Goal: Task Accomplishment & Management: Use online tool/utility

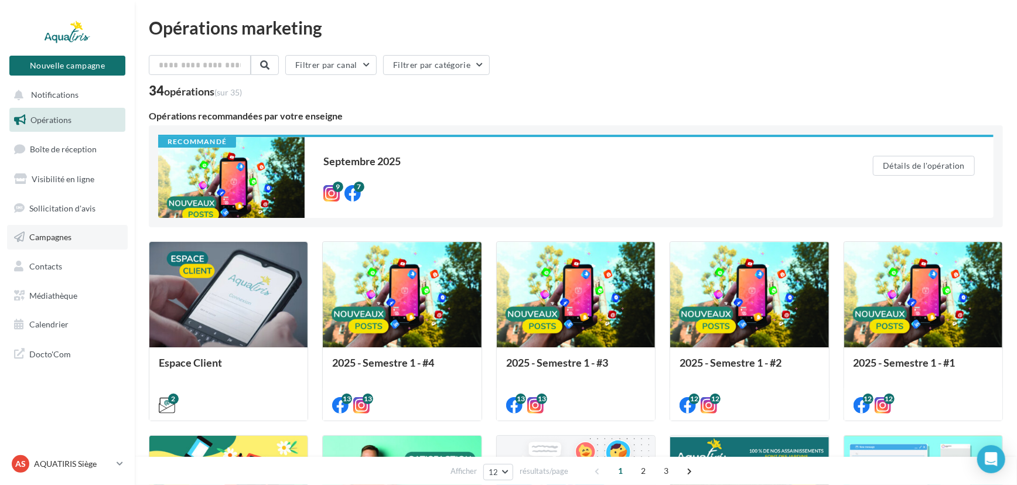
click at [80, 237] on link "Campagnes" at bounding box center [67, 237] width 121 height 25
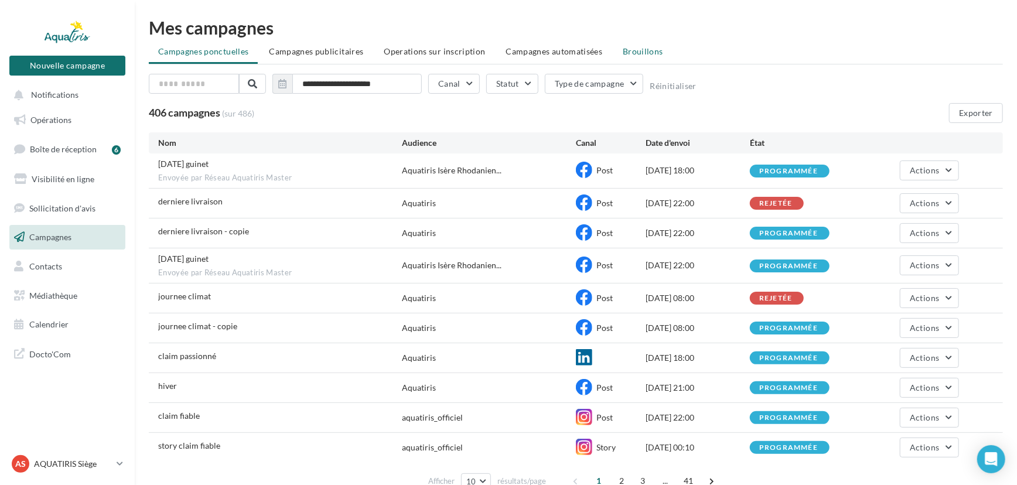
click at [638, 54] on span "Brouillons" at bounding box center [643, 51] width 40 height 10
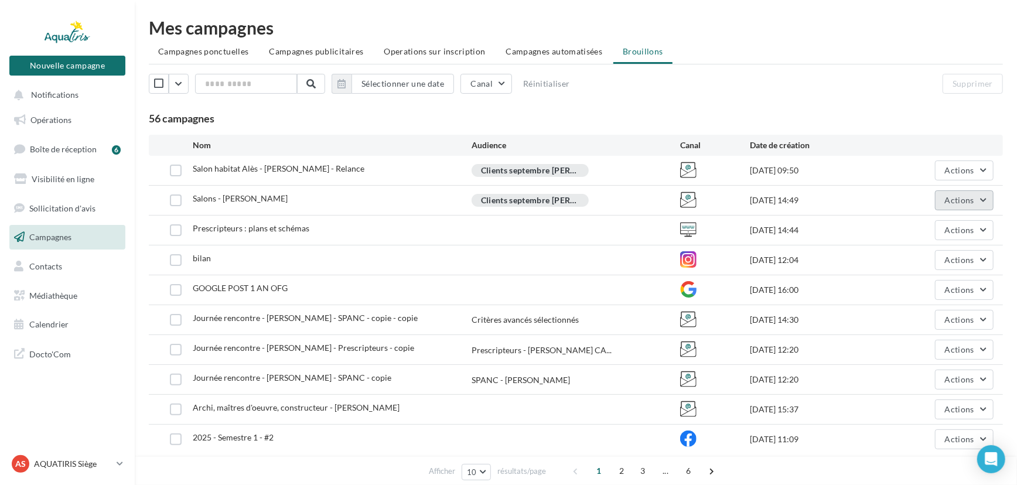
click at [967, 201] on span "Actions" at bounding box center [959, 200] width 29 height 10
click at [946, 221] on button "Editer" at bounding box center [934, 228] width 117 height 30
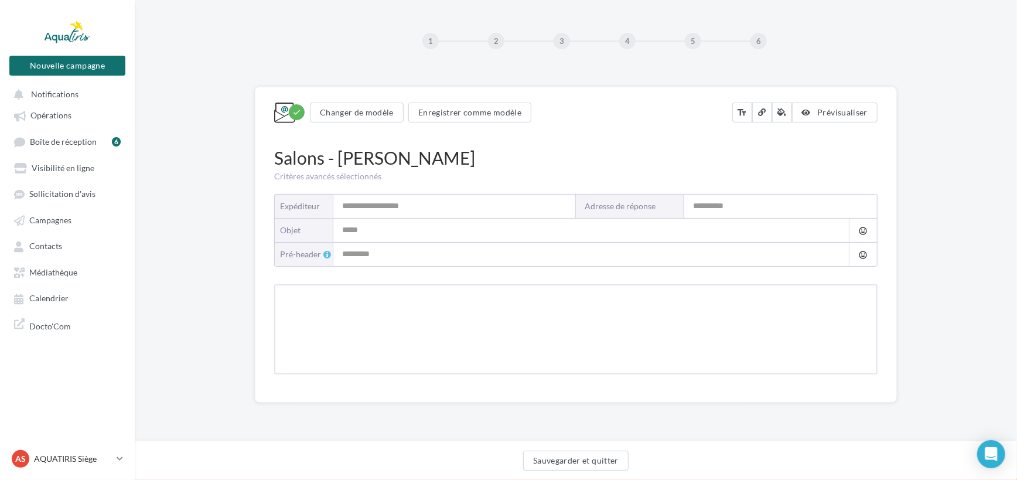
type input "*********"
type input "**********"
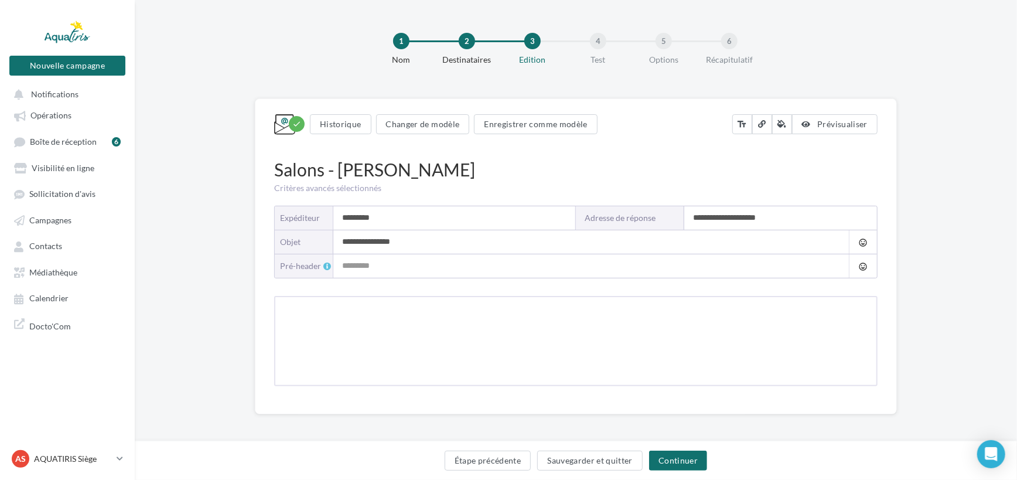
type input "**********"
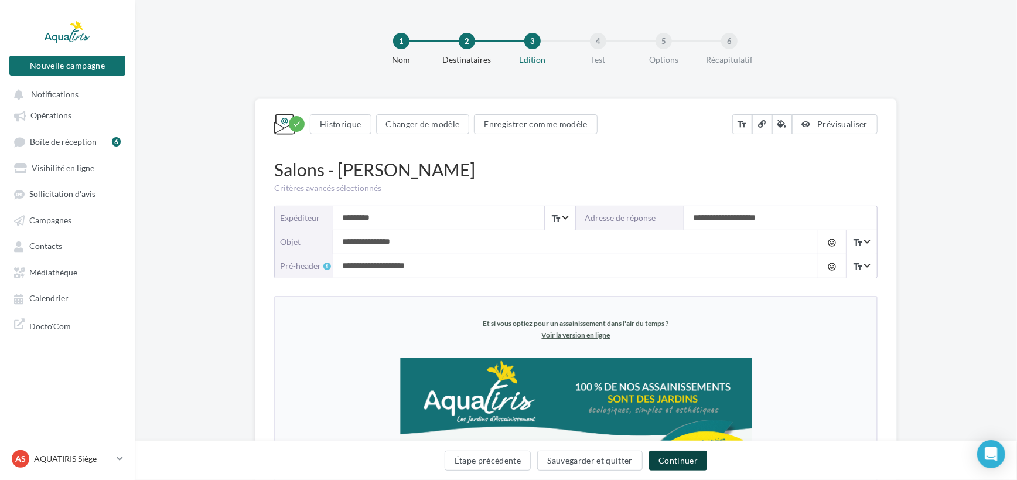
click at [691, 460] on button "Continuer" at bounding box center [678, 460] width 58 height 20
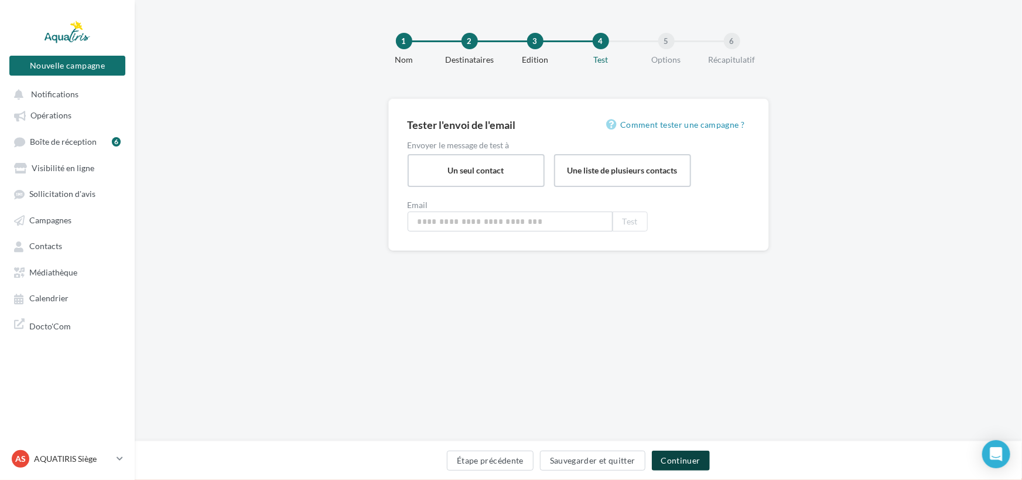
click at [691, 460] on button "Continuer" at bounding box center [681, 460] width 58 height 20
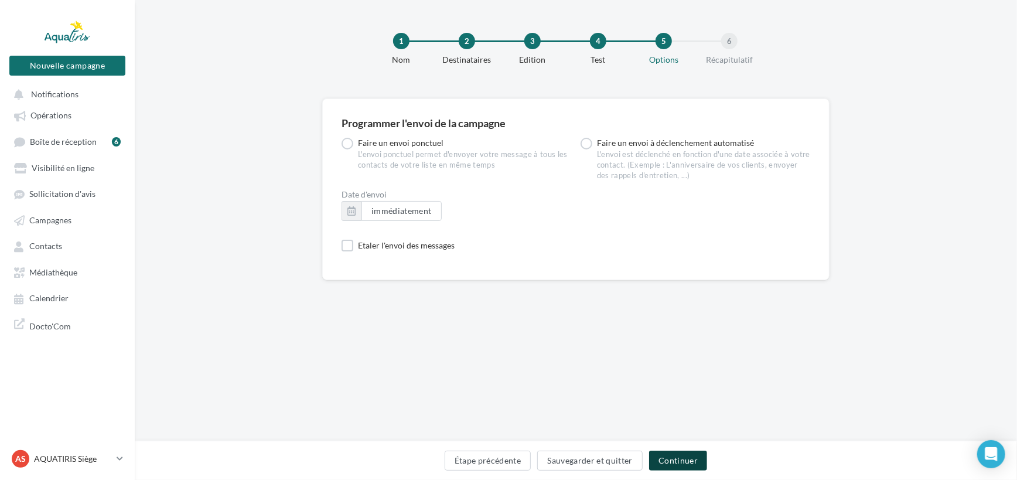
drag, startPoint x: 691, startPoint y: 460, endPoint x: 685, endPoint y: 461, distance: 6.7
click at [691, 466] on button "Continuer" at bounding box center [678, 460] width 58 height 20
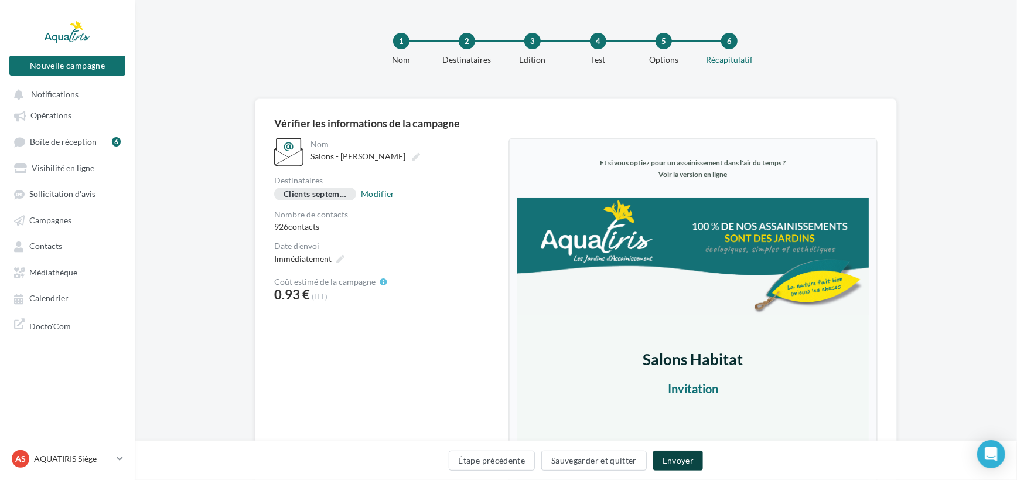
click at [673, 456] on button "Envoyer" at bounding box center [678, 460] width 50 height 20
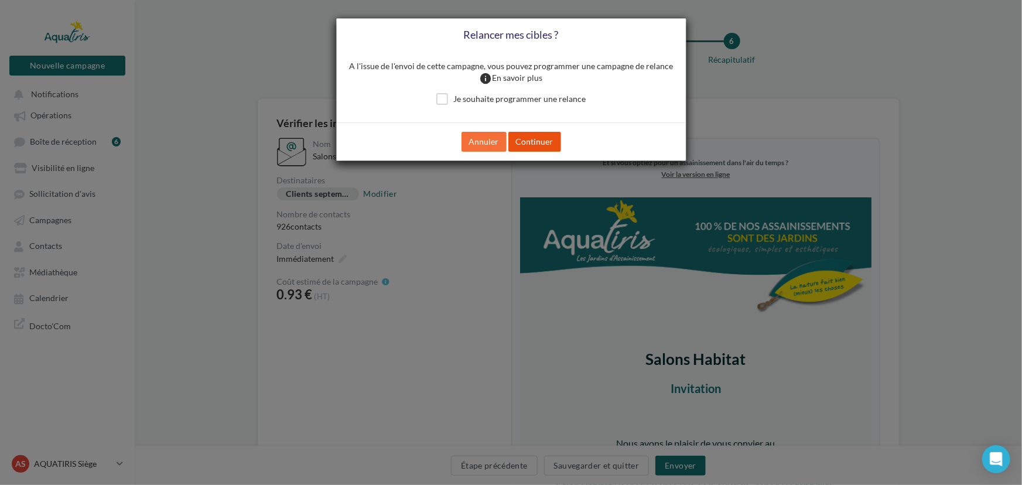
click at [544, 135] on button "Continuer" at bounding box center [534, 142] width 53 height 20
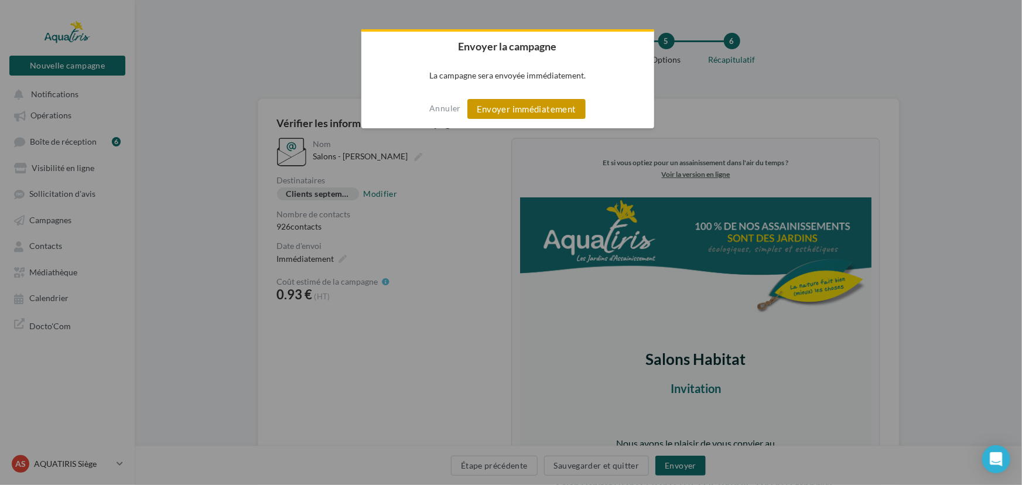
click at [531, 101] on button "Envoyer immédiatement" at bounding box center [526, 109] width 118 height 20
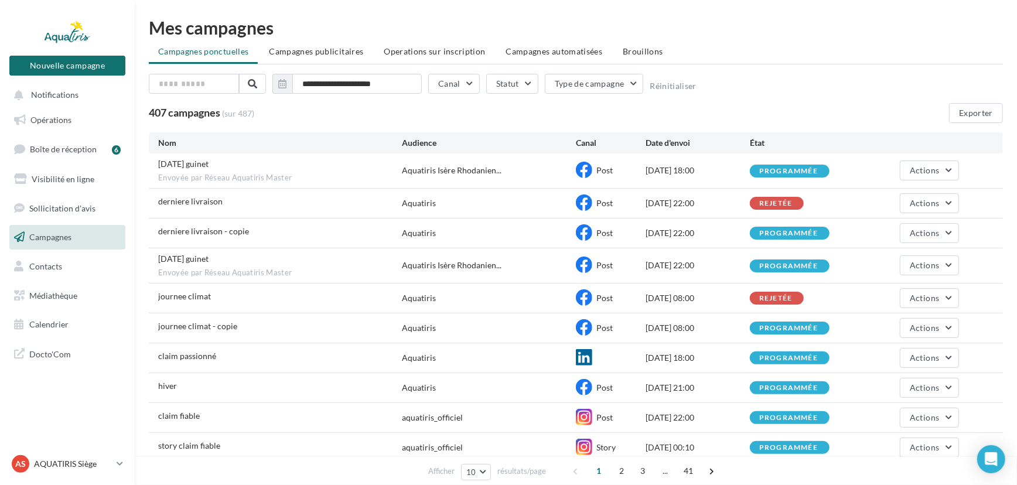
click at [631, 62] on ul "Campagnes ponctuelles Campagnes publicitaires Operations sur inscription Campag…" at bounding box center [576, 52] width 854 height 23
click at [639, 54] on span "Brouillons" at bounding box center [643, 51] width 40 height 10
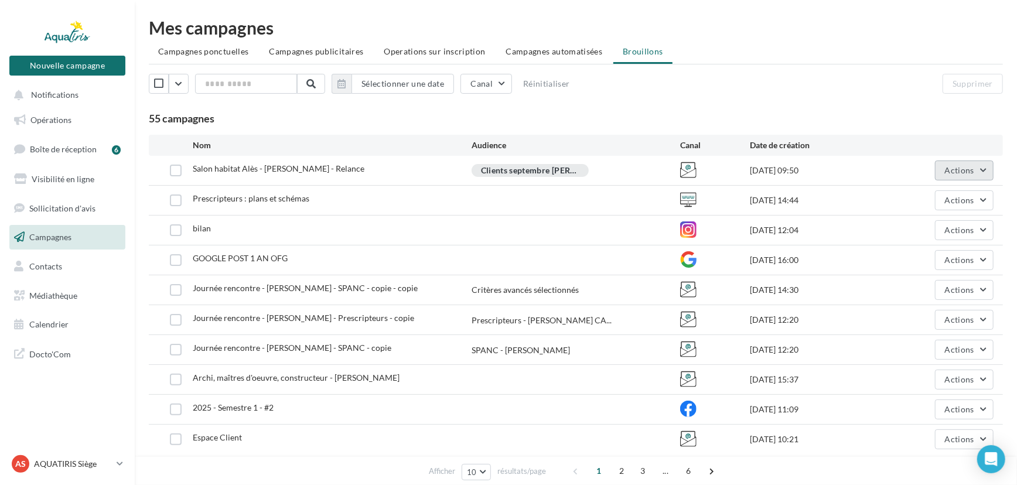
click at [974, 168] on button "Actions" at bounding box center [964, 170] width 59 height 20
click at [928, 195] on button "Editer" at bounding box center [934, 198] width 117 height 30
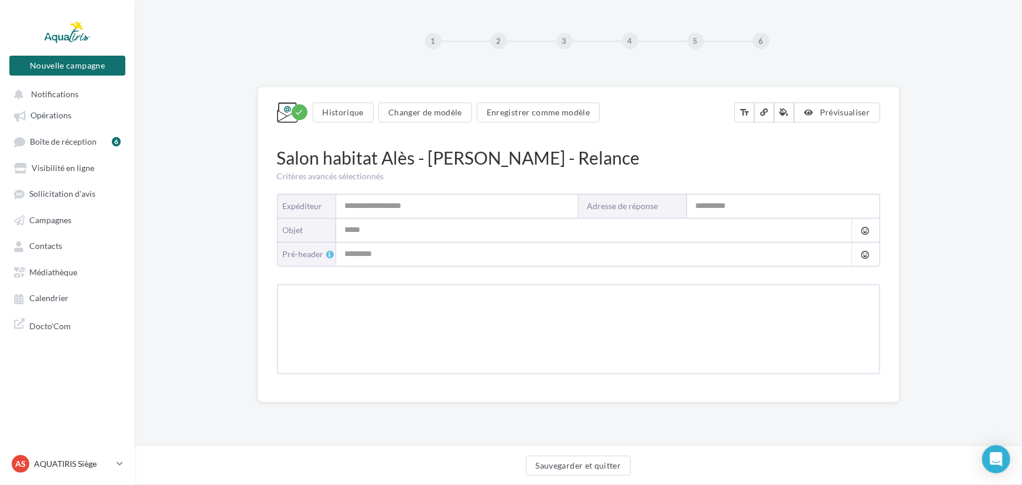
type input "*********"
type input "**********"
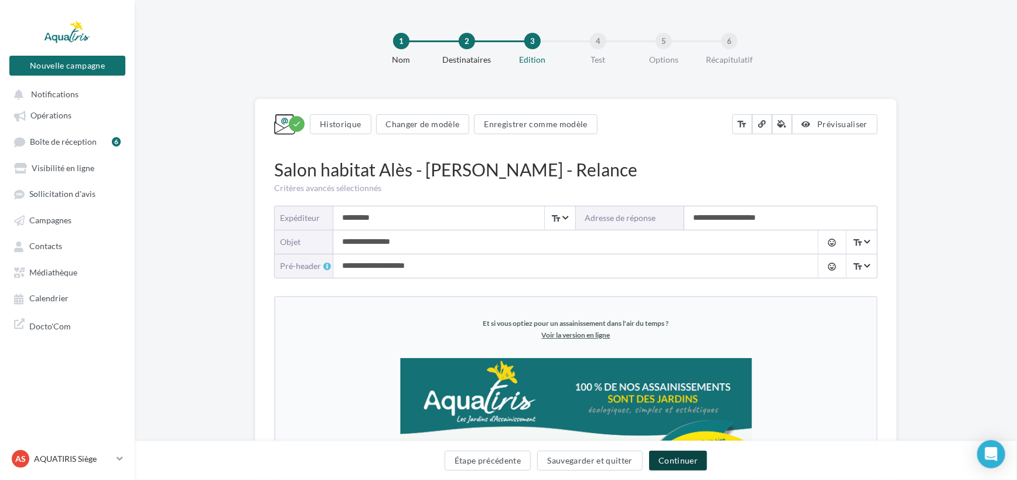
click at [686, 456] on button "Continuer" at bounding box center [678, 460] width 58 height 20
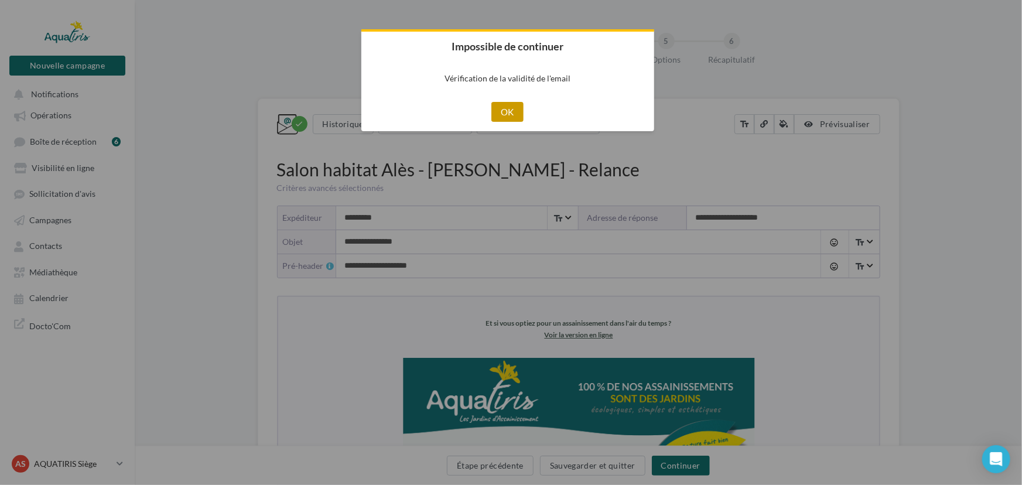
click at [512, 110] on button "OK" at bounding box center [507, 112] width 32 height 20
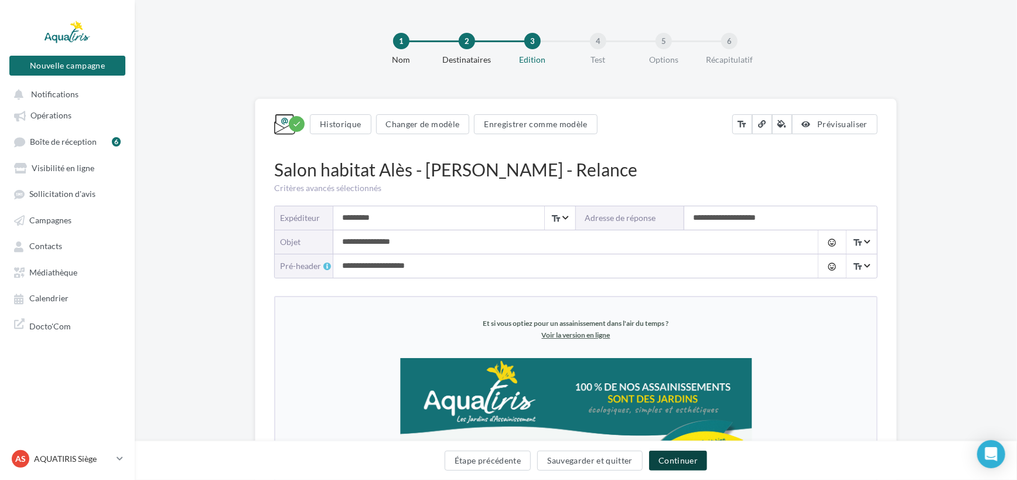
drag, startPoint x: 689, startPoint y: 461, endPoint x: 704, endPoint y: 408, distance: 56.1
click at [689, 461] on button "Continuer" at bounding box center [678, 460] width 58 height 20
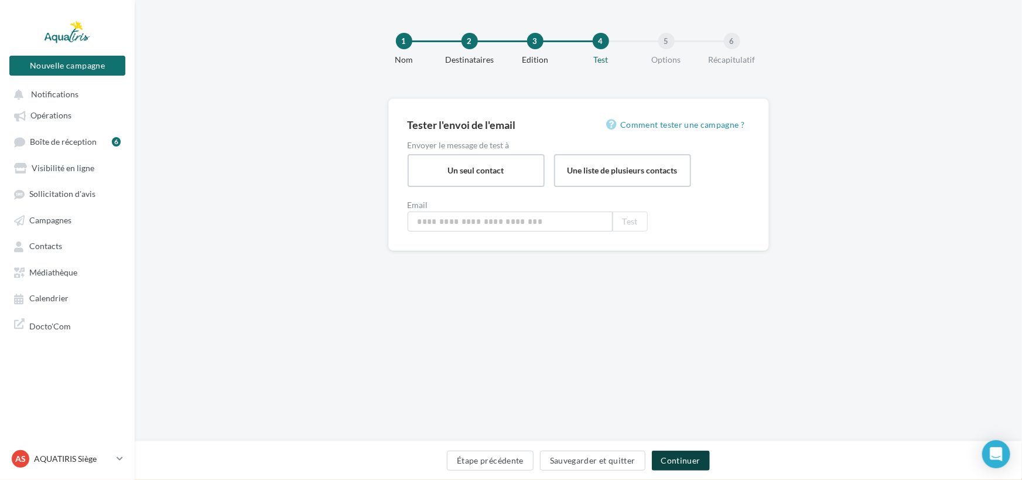
click at [684, 460] on button "Continuer" at bounding box center [681, 460] width 58 height 20
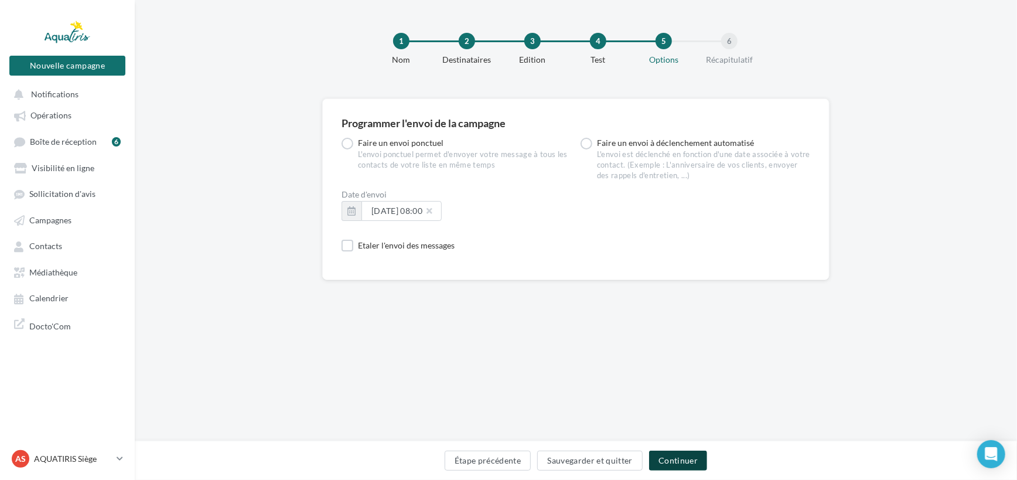
click at [695, 463] on button "Continuer" at bounding box center [678, 460] width 58 height 20
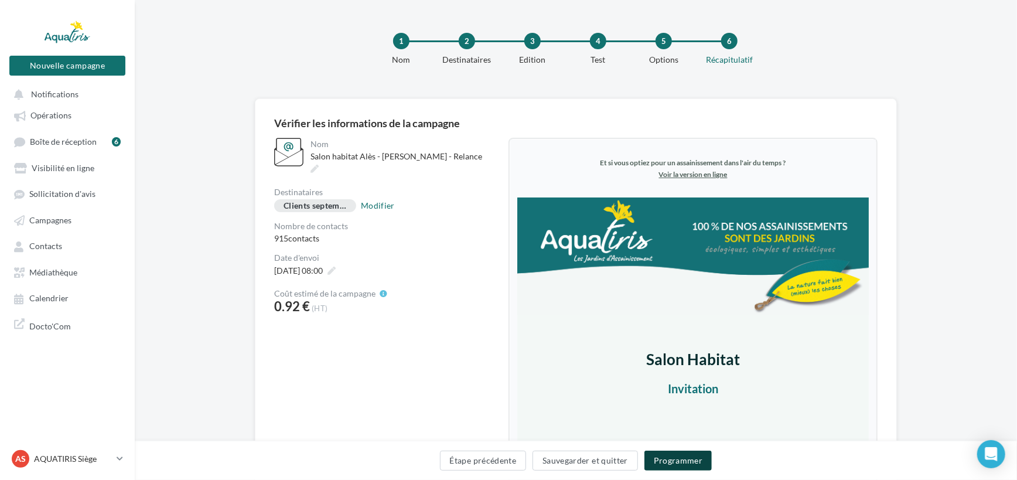
click at [666, 460] on button "Programmer" at bounding box center [678, 460] width 68 height 20
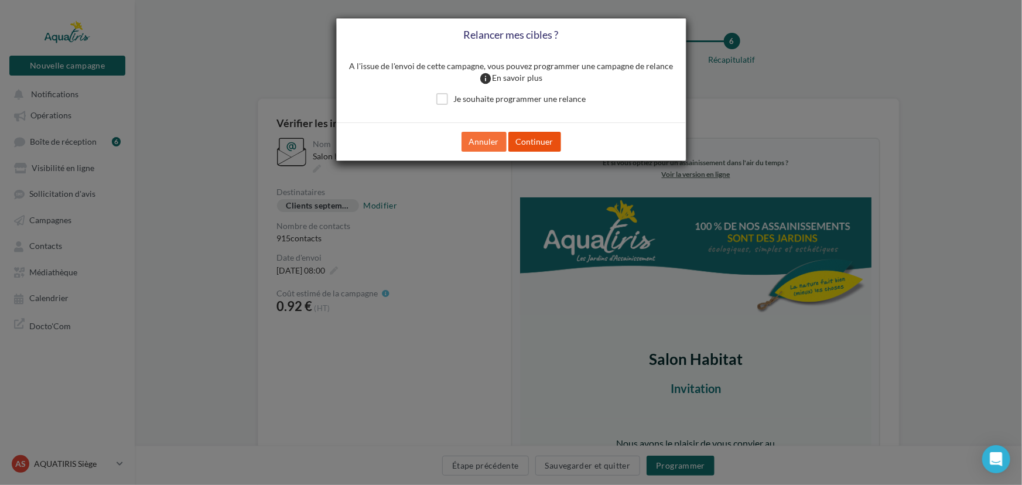
click at [529, 143] on button "Continuer" at bounding box center [534, 142] width 53 height 20
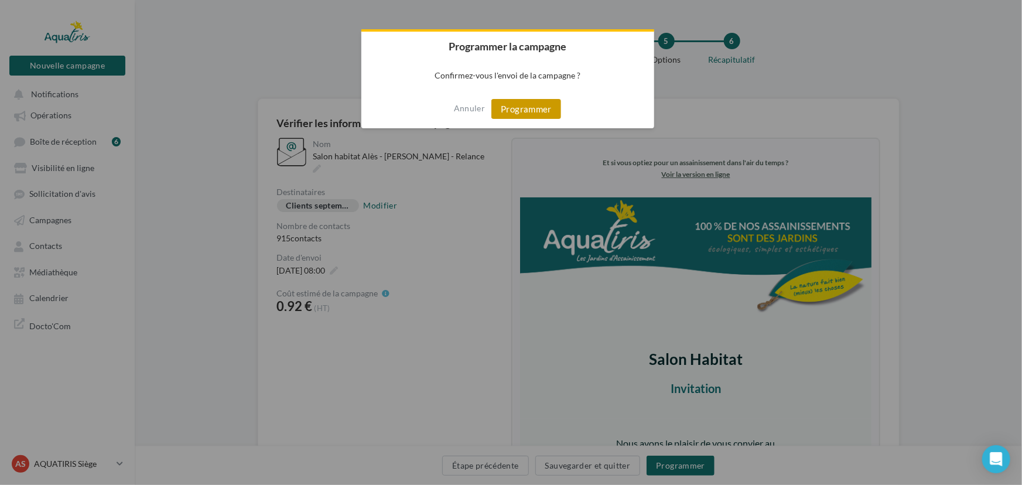
click at [532, 108] on button "Programmer" at bounding box center [526, 109] width 70 height 20
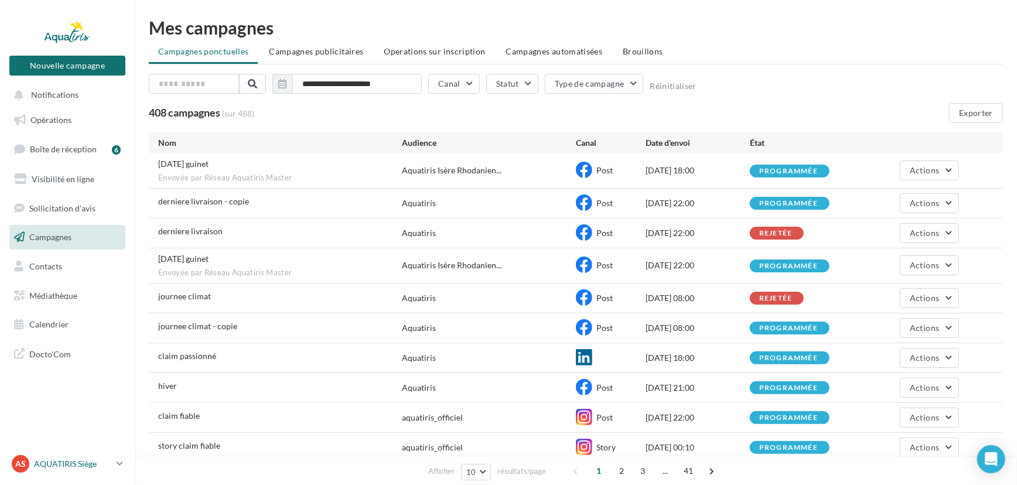
click at [74, 470] on div "AS AQUATIRIS Siège Steeve_Tessier" at bounding box center [62, 464] width 100 height 18
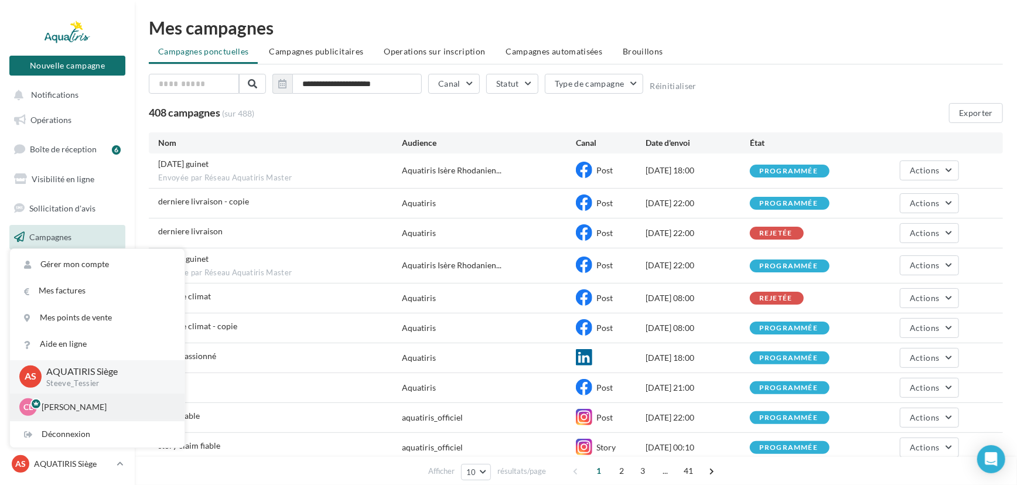
click at [84, 415] on div "CL Chloé Lallée chloe.lallee@aquatiris.fr" at bounding box center [97, 407] width 156 height 18
